Goal: Task Accomplishment & Management: Manage account settings

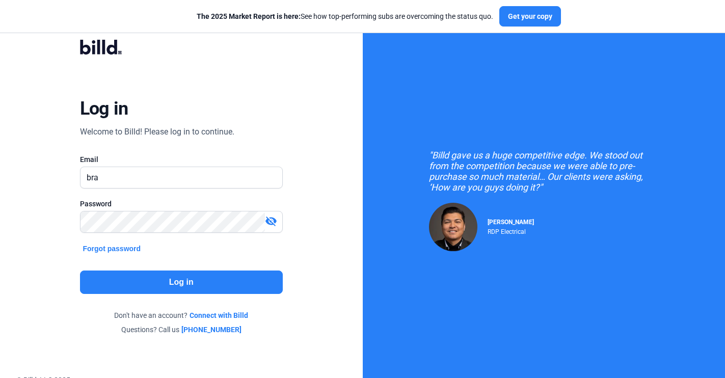
type input "[PERSON_NAME]"
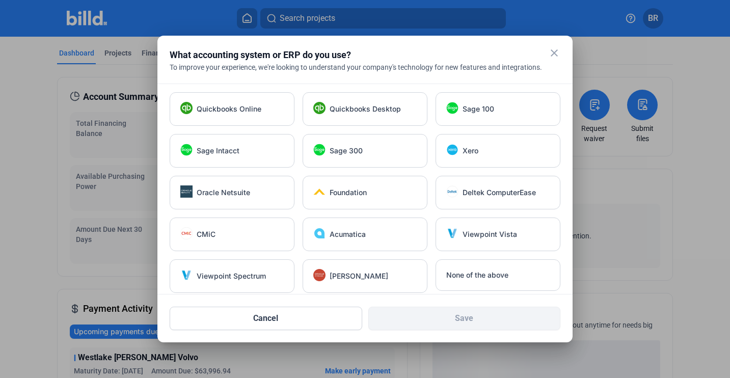
click at [552, 51] on mat-icon "close" at bounding box center [554, 53] width 12 height 12
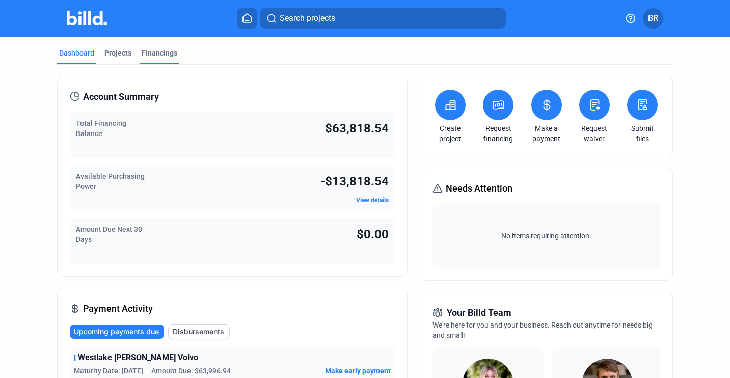
click at [152, 51] on div "Financings" at bounding box center [160, 53] width 36 height 10
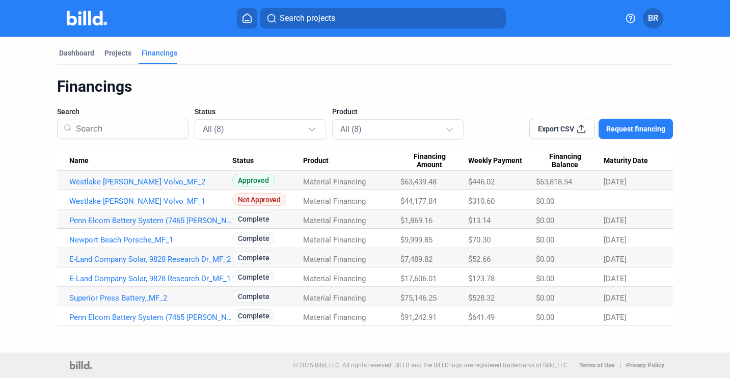
click at [262, 182] on span "Approved" at bounding box center [253, 180] width 42 height 13
click at [154, 186] on link "Westlake [PERSON_NAME] Volvo_MF_2" at bounding box center [151, 181] width 164 height 9
click at [135, 179] on link "Westlake [PERSON_NAME] Volvo_MF_2" at bounding box center [151, 181] width 164 height 9
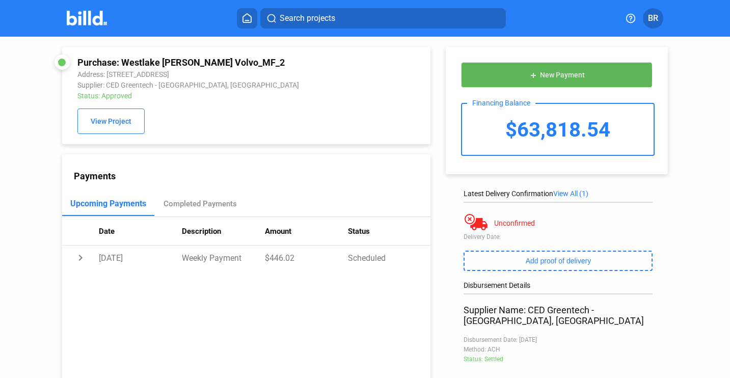
click at [549, 75] on span "New Payment" at bounding box center [562, 75] width 45 height 8
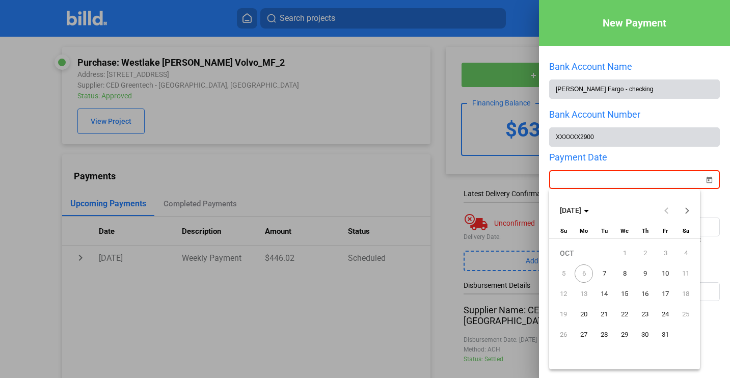
click at [621, 179] on div "New Payment Bank Account Name [PERSON_NAME] Fargo - checking Bank Account Numbe…" at bounding box center [365, 189] width 730 height 378
click at [607, 276] on span "7" at bounding box center [604, 273] width 18 height 18
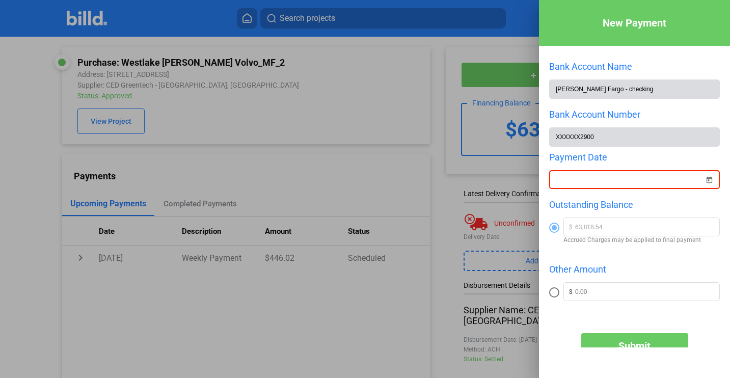
type input "[DATE]"
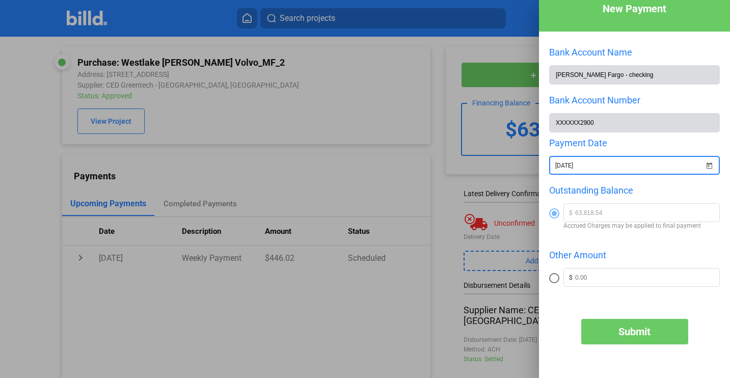
scroll to position [15, 0]
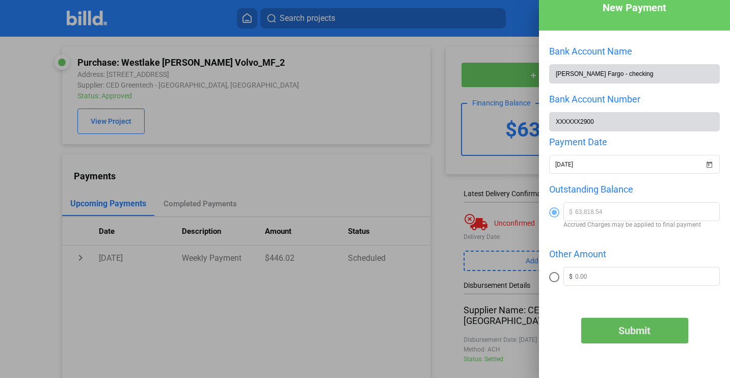
click at [625, 334] on span "Submit" at bounding box center [635, 331] width 32 height 12
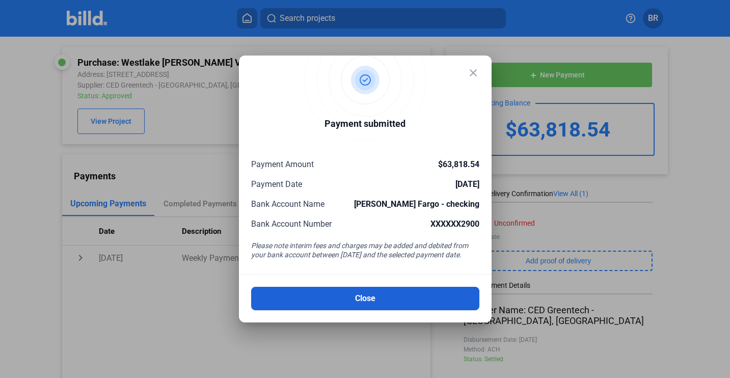
click at [423, 297] on button "Close" at bounding box center [365, 298] width 228 height 23
